Goal: Information Seeking & Learning: Learn about a topic

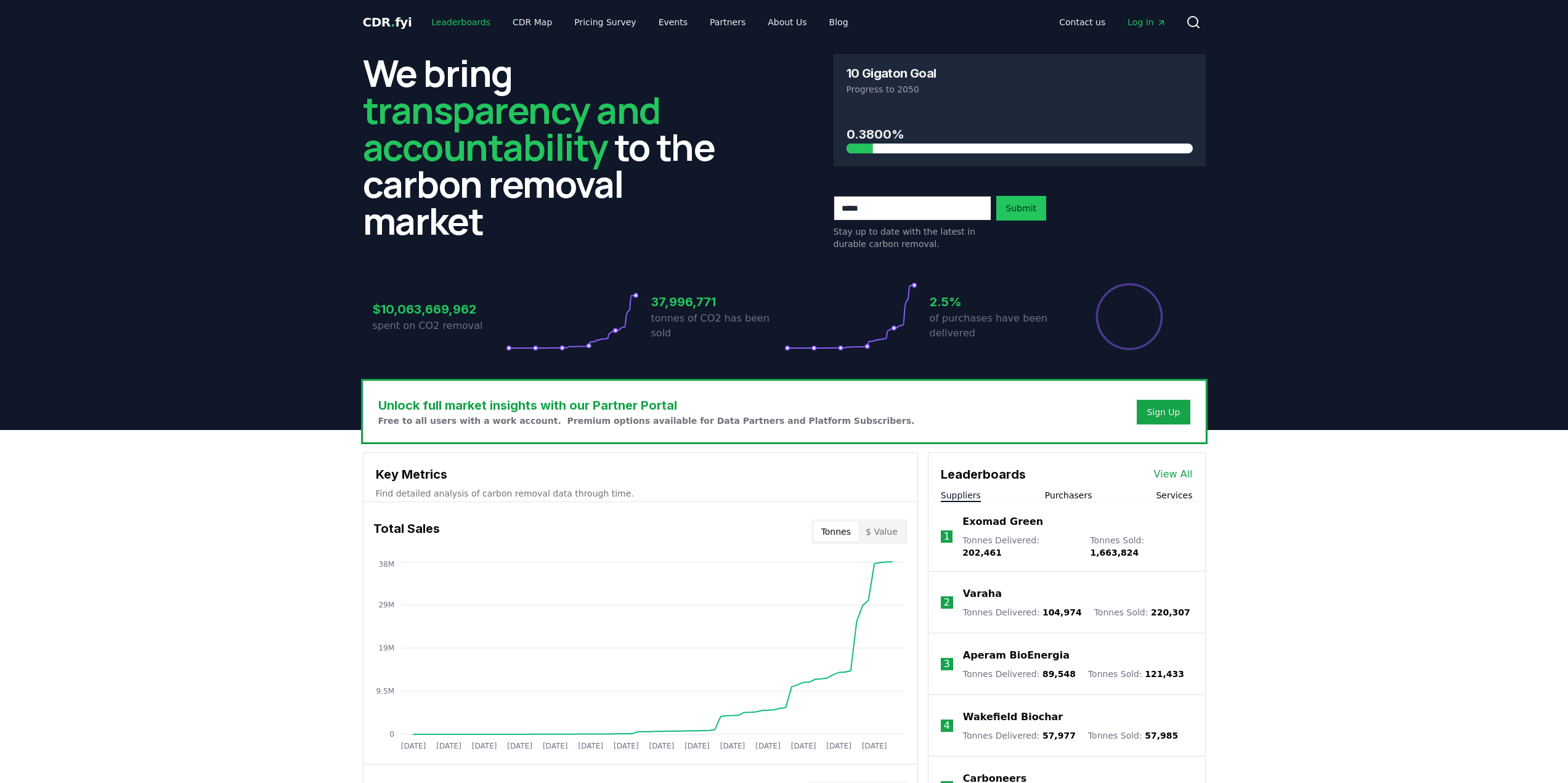
click at [449, 22] on link "Leaderboards" at bounding box center [460, 22] width 79 height 22
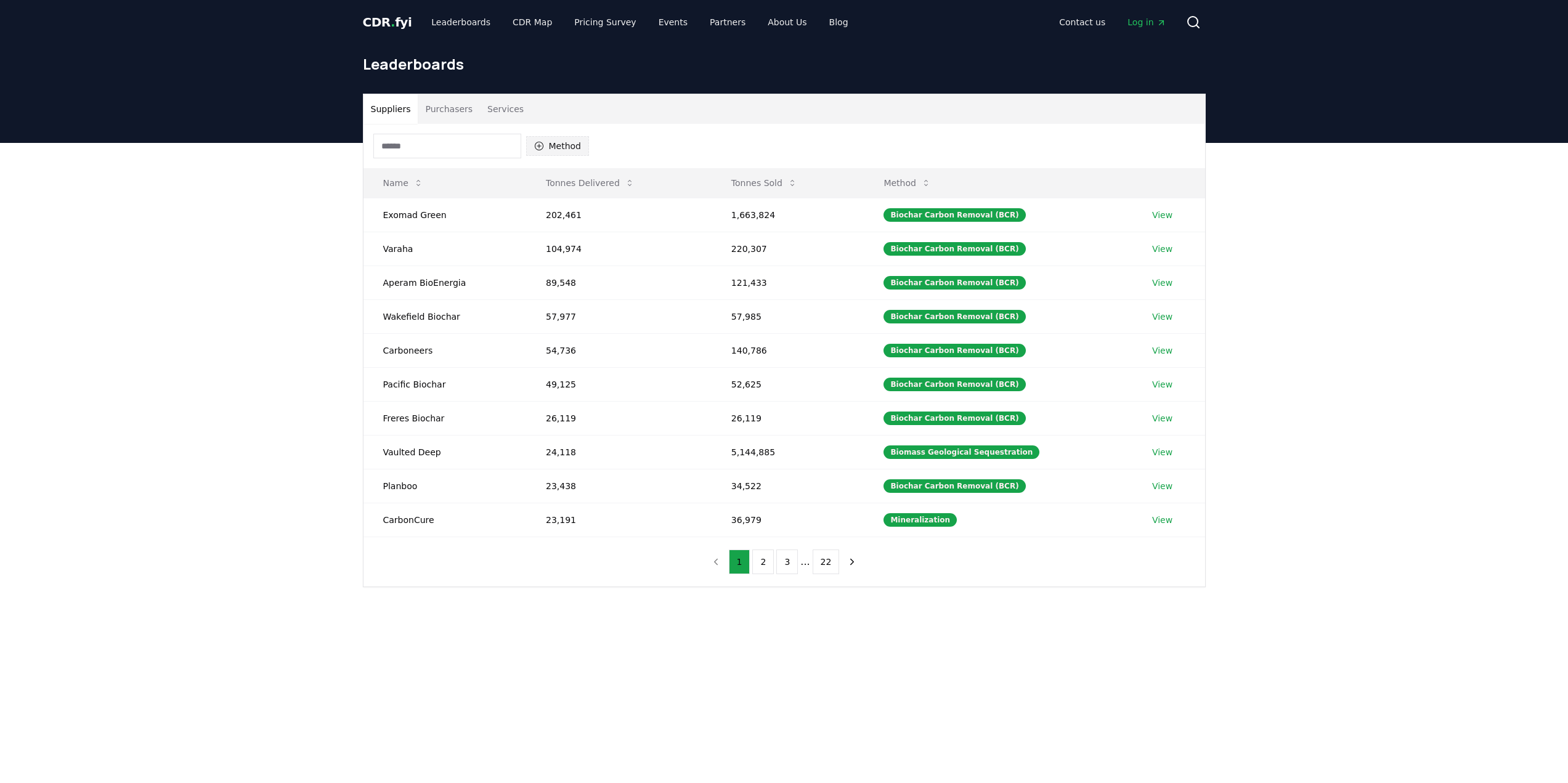
click at [543, 142] on icon "button" at bounding box center [539, 146] width 10 height 10
click at [536, 244] on div "Direct Air Carbon Capture and Sequestration (DACCS) 34" at bounding box center [587, 228] width 117 height 57
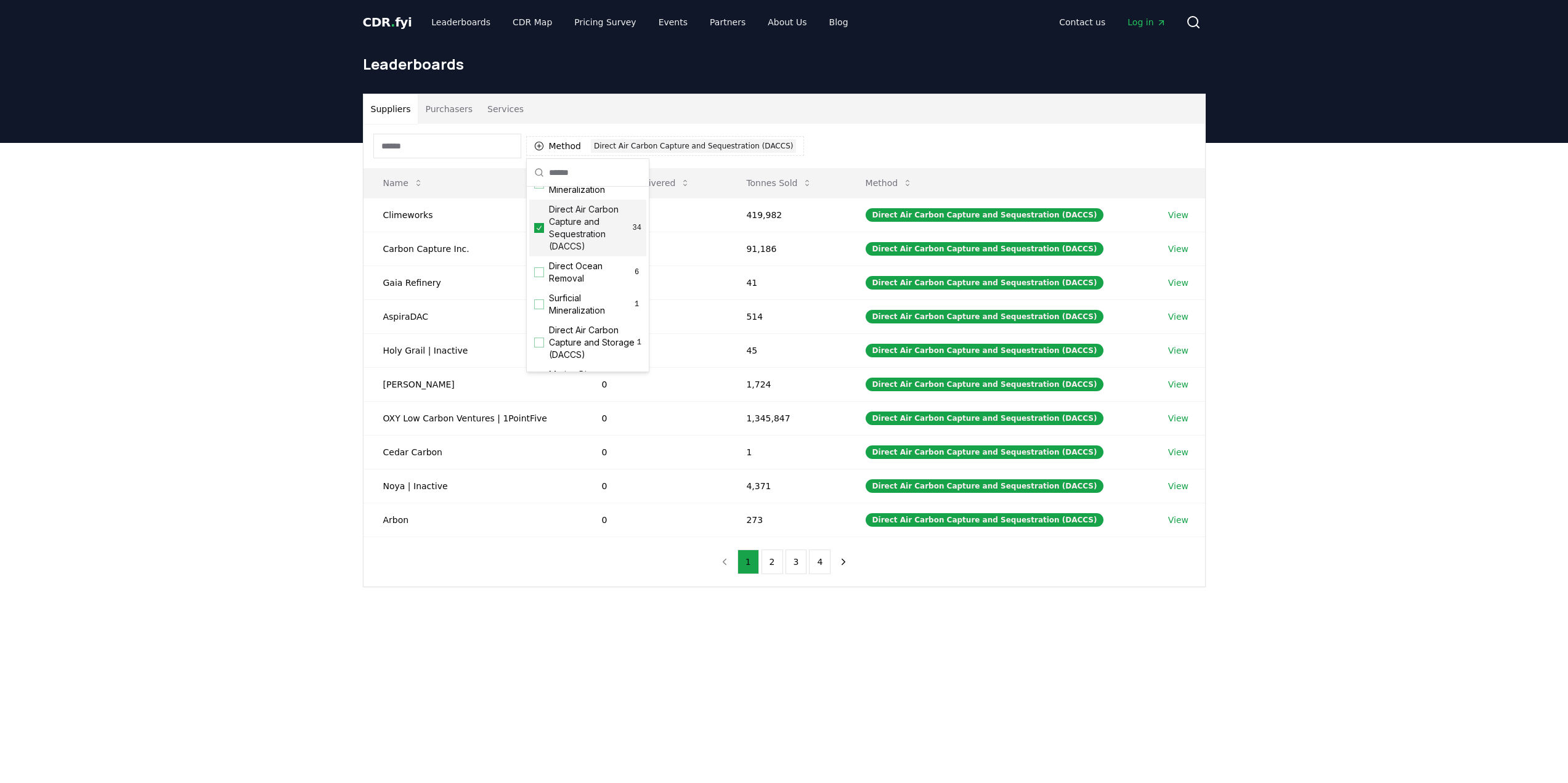
click at [293, 237] on div "Suppliers Purchasers Services Method 1 Direct Air Carbon Capture and Sequestrat…" at bounding box center [784, 390] width 1568 height 494
click at [201, 193] on div "Suppliers Purchasers Services Method 1 Direct Air Carbon Capture and Sequestrat…" at bounding box center [784, 390] width 1568 height 494
click at [776, 560] on button "2" at bounding box center [772, 562] width 22 height 25
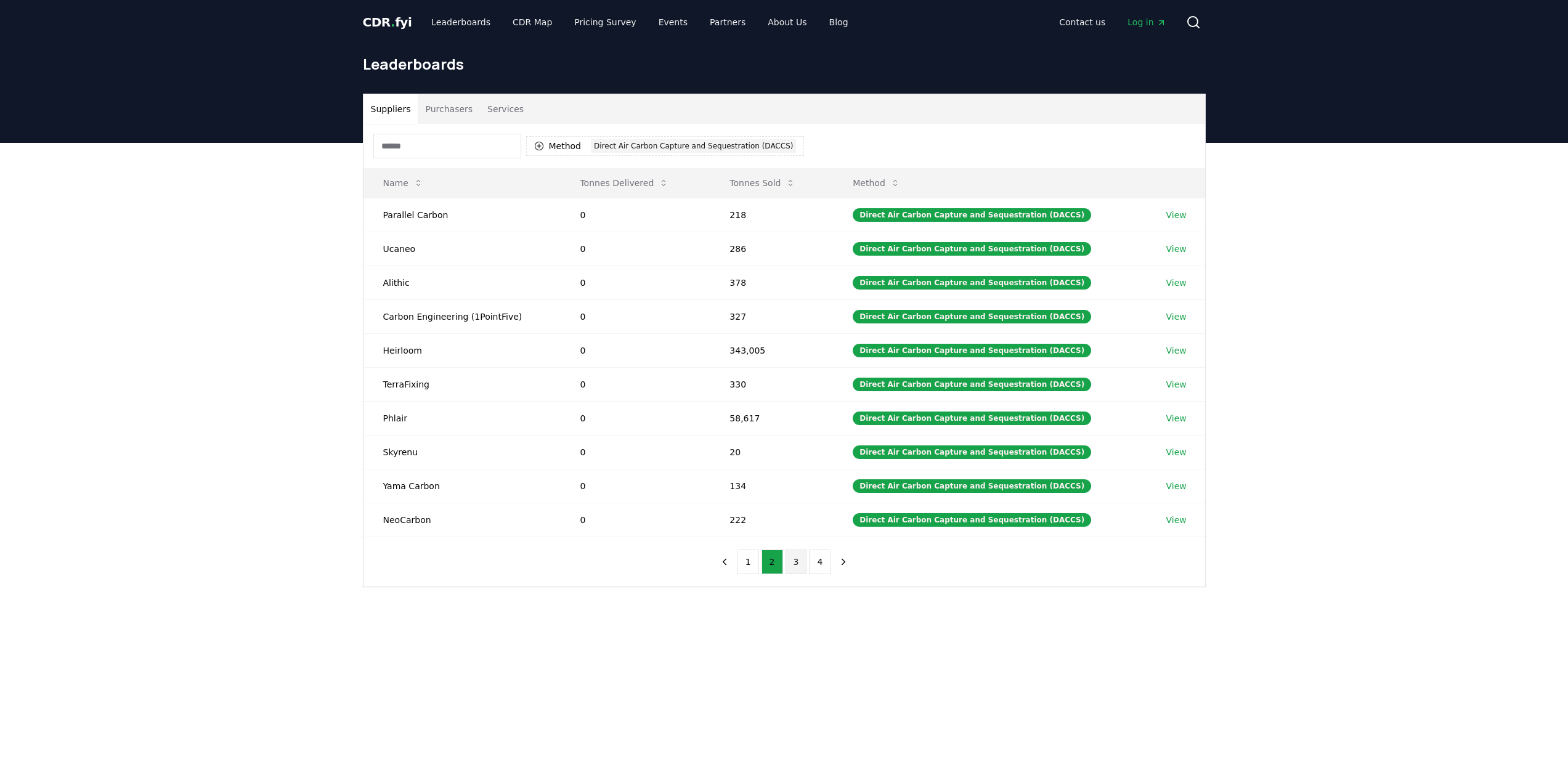
click at [795, 565] on button "3" at bounding box center [796, 562] width 22 height 25
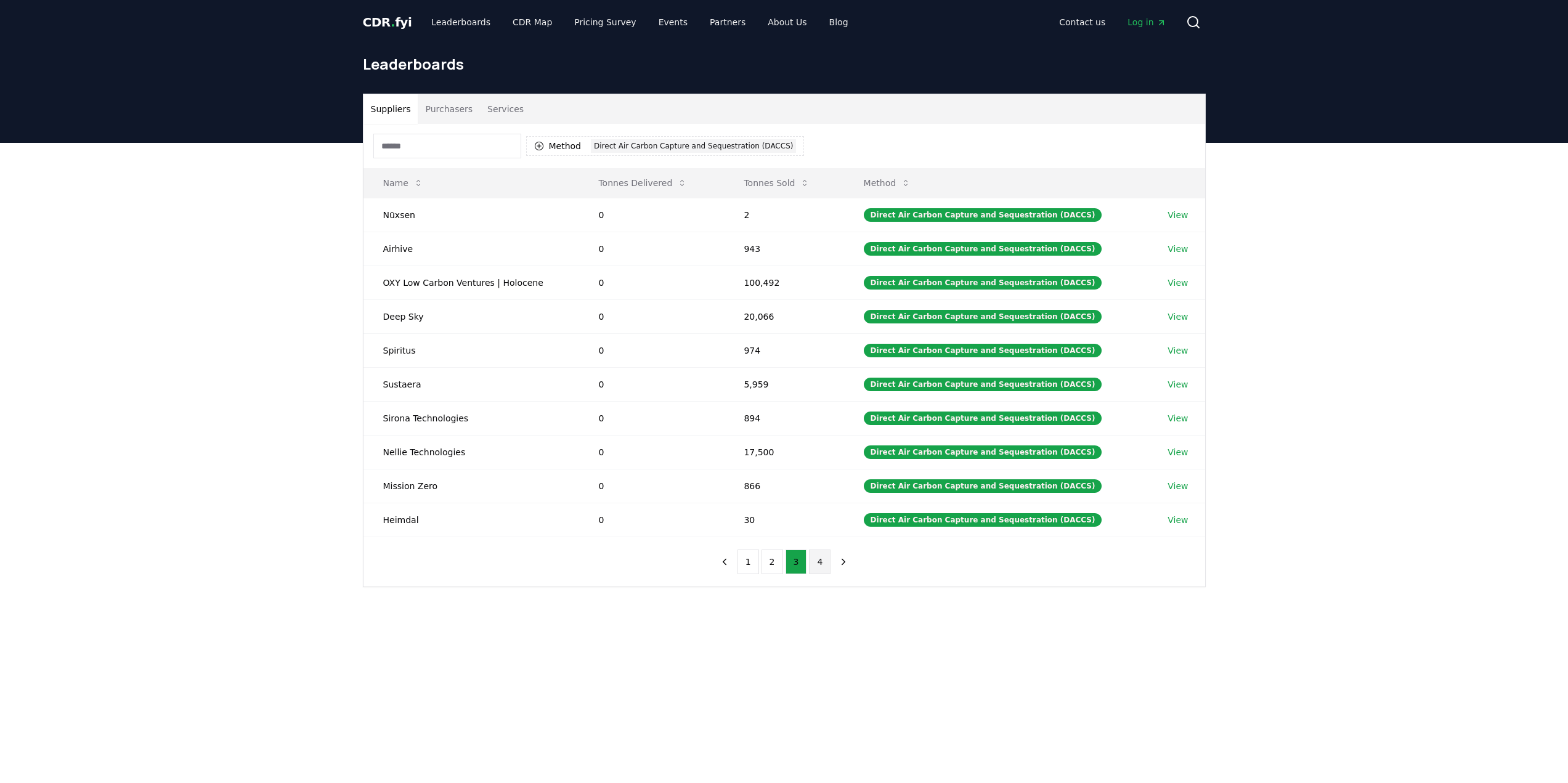
click at [822, 568] on button "4" at bounding box center [820, 562] width 22 height 25
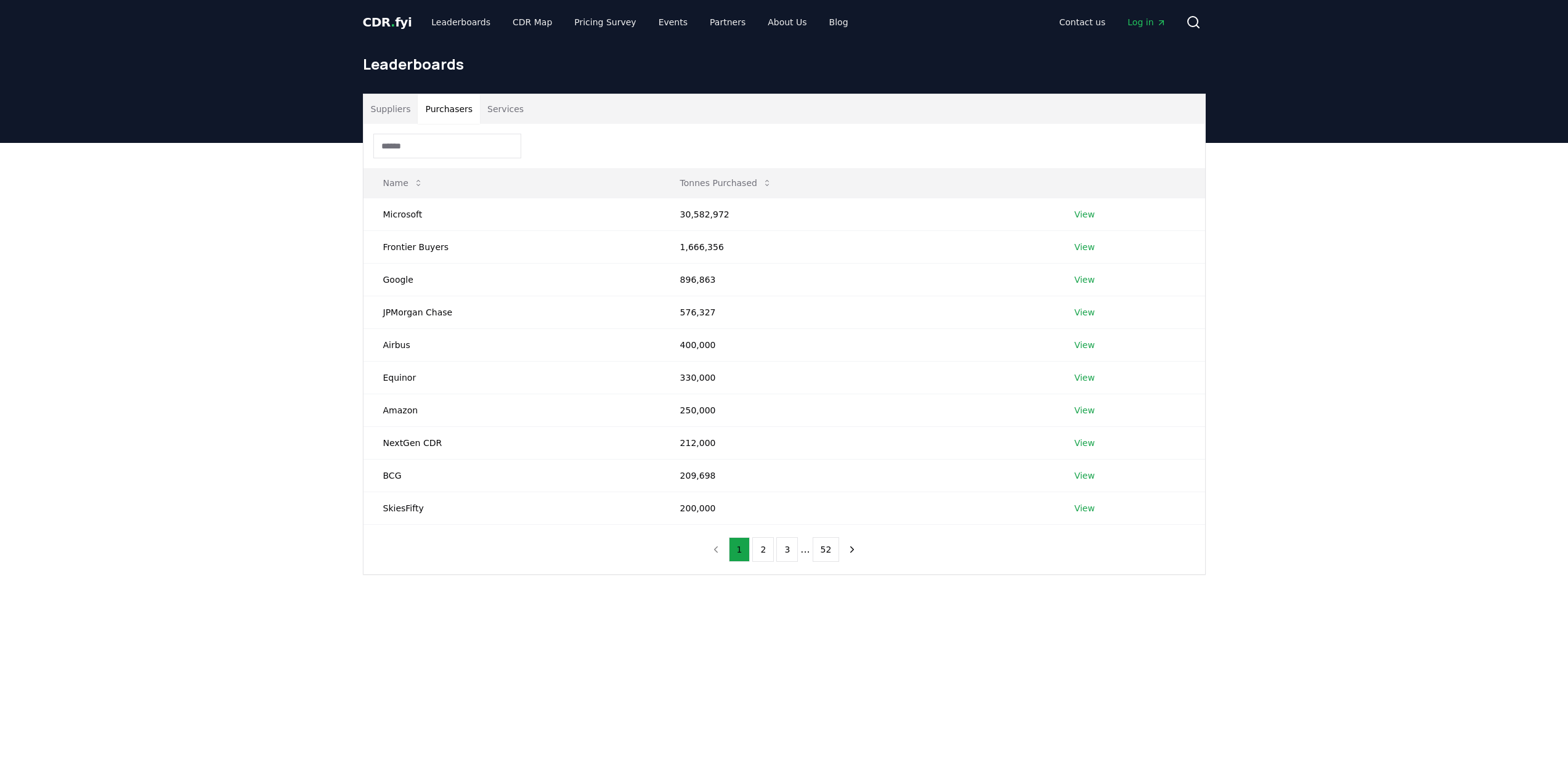
click at [438, 119] on button "Purchasers" at bounding box center [449, 109] width 62 height 30
click at [460, 145] on input at bounding box center [447, 146] width 148 height 25
click at [264, 223] on div "Suppliers Purchasers Services Name Tonnes Purchased Microsoft 30,582,972 View F…" at bounding box center [784, 384] width 1568 height 482
click at [495, 101] on button "Services" at bounding box center [505, 109] width 51 height 30
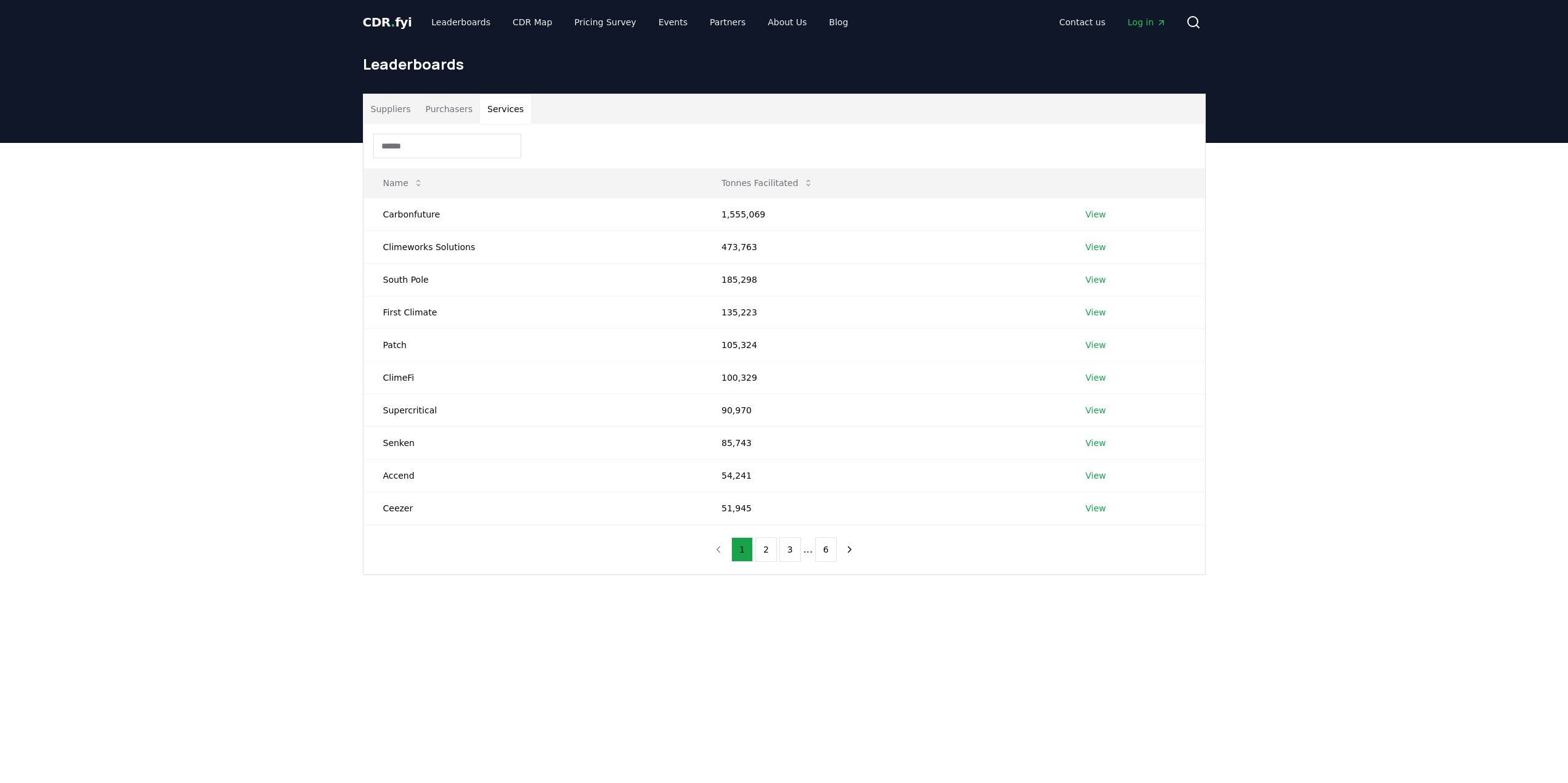
click at [253, 223] on div "Suppliers Purchasers Services Name Tonnes Facilitated Carbonfuture 1,555,069 Vi…" at bounding box center [784, 384] width 1568 height 482
